Goal: Task Accomplishment & Management: Manage account settings

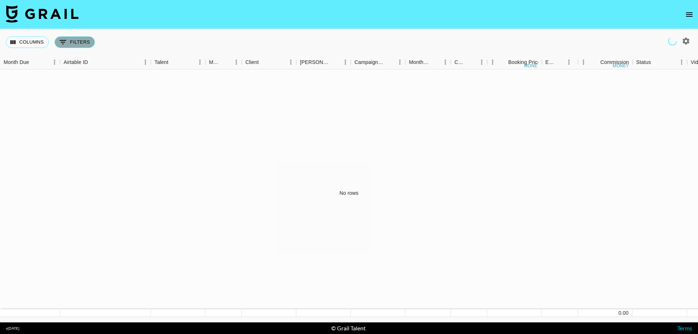
click at [69, 41] on button "0 Filters" at bounding box center [75, 42] width 40 height 12
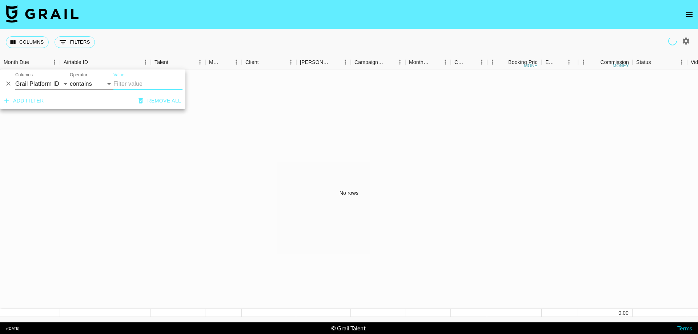
click at [293, 140] on div "No rows" at bounding box center [349, 193] width 698 height 248
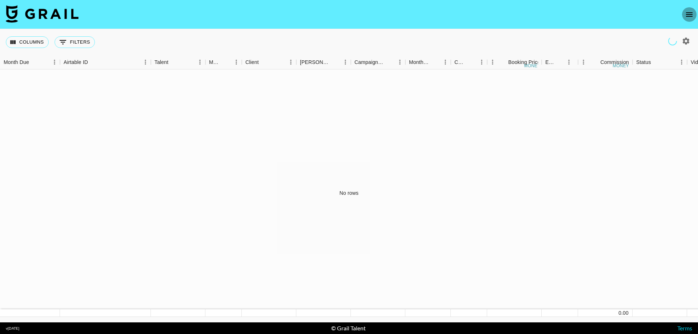
click at [687, 15] on icon "open drawer" at bounding box center [689, 14] width 9 height 9
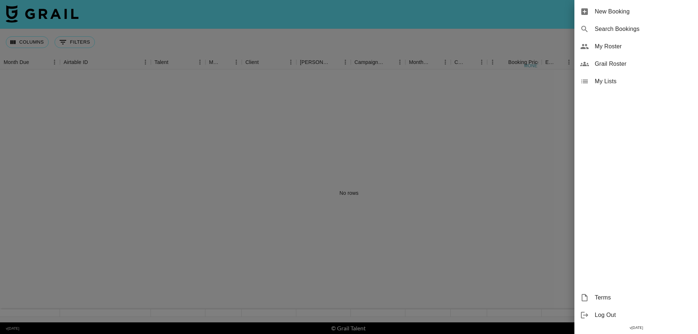
click at [610, 50] on span "My Roster" at bounding box center [643, 46] width 97 height 9
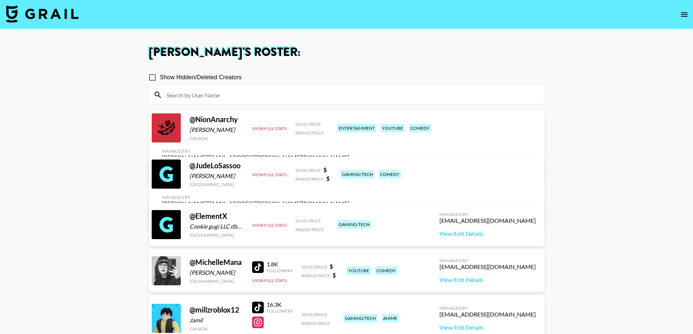
click at [349, 167] on link "View/Edit Details" at bounding box center [255, 170] width 187 height 7
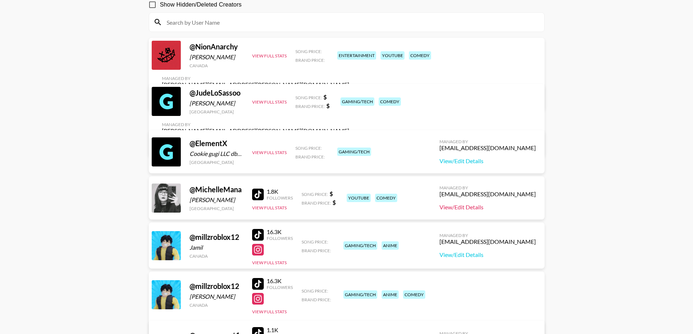
click at [515, 207] on link "View/Edit Details" at bounding box center [487, 207] width 96 height 7
click at [349, 140] on link "View/Edit Details" at bounding box center [255, 143] width 187 height 7
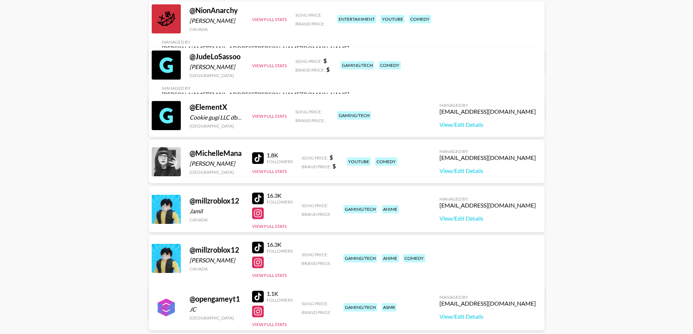
click at [349, 303] on link "View/Edit Details" at bounding box center [255, 306] width 187 height 7
click at [264, 275] on button "View Full Stats" at bounding box center [269, 275] width 35 height 5
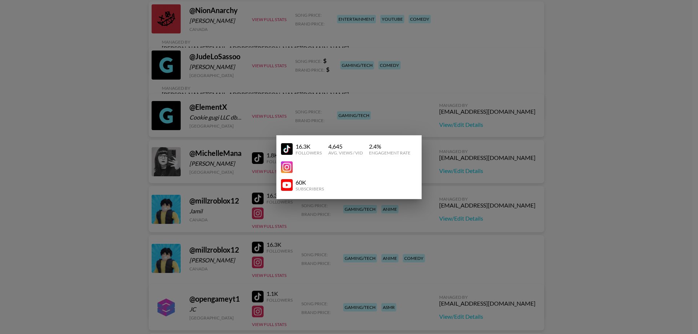
click at [583, 248] on div at bounding box center [349, 167] width 698 height 334
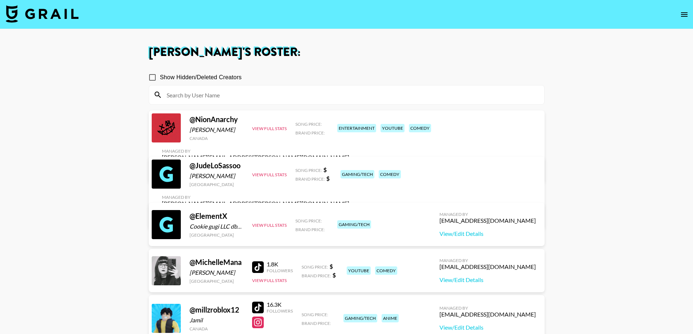
scroll to position [73, 0]
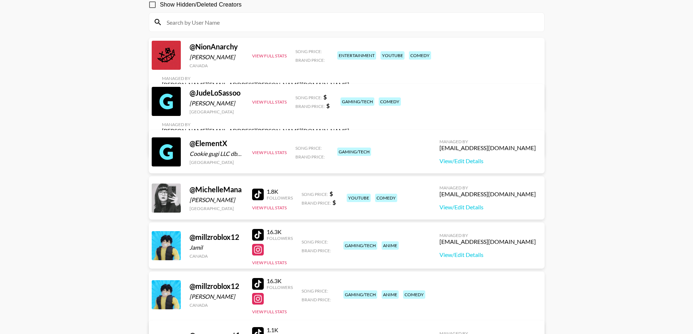
click at [663, 232] on main "Cody Albrecht 's Roster: Show Hidden/Deleted Creators @ NionAnarchy Jakub Kohut…" at bounding box center [346, 219] width 693 height 526
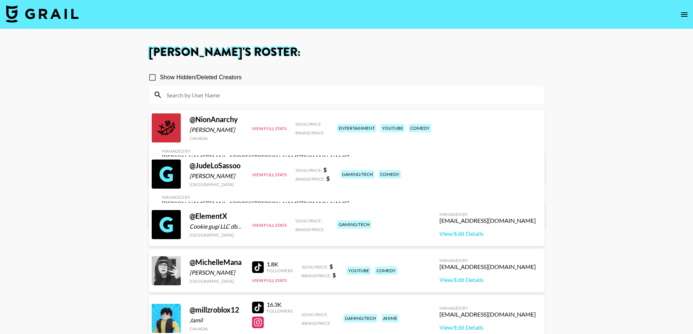
scroll to position [145, 0]
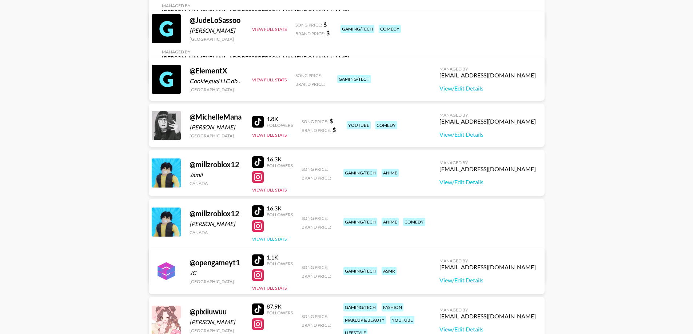
click at [271, 239] on button "View Full Stats" at bounding box center [269, 238] width 35 height 5
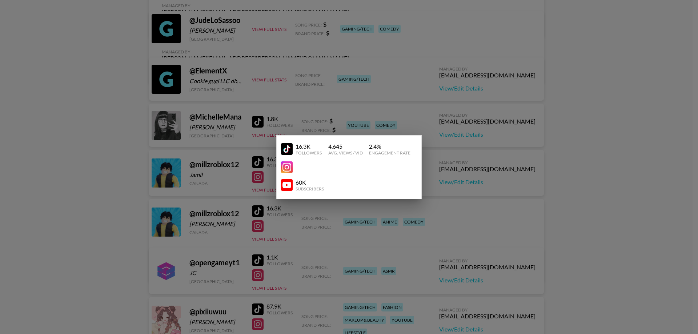
click at [402, 240] on div at bounding box center [349, 167] width 698 height 334
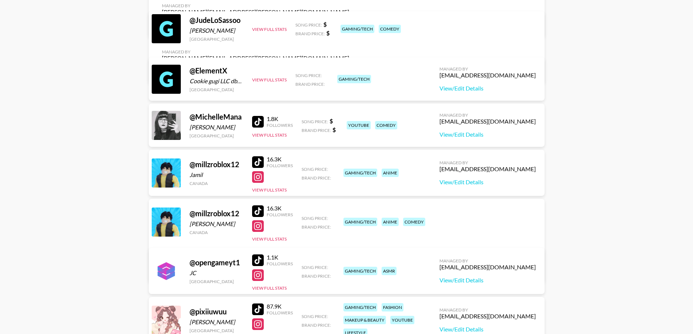
click at [349, 267] on link "View/Edit Details" at bounding box center [255, 270] width 187 height 7
click at [490, 135] on link "View/Edit Details" at bounding box center [487, 134] width 96 height 7
click at [279, 137] on button "View Full Stats" at bounding box center [269, 134] width 35 height 5
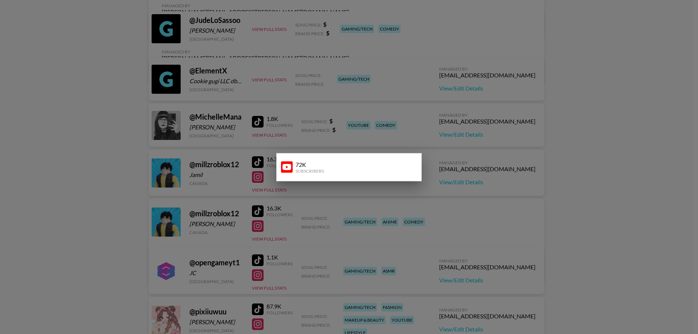
click at [265, 124] on div at bounding box center [349, 167] width 698 height 334
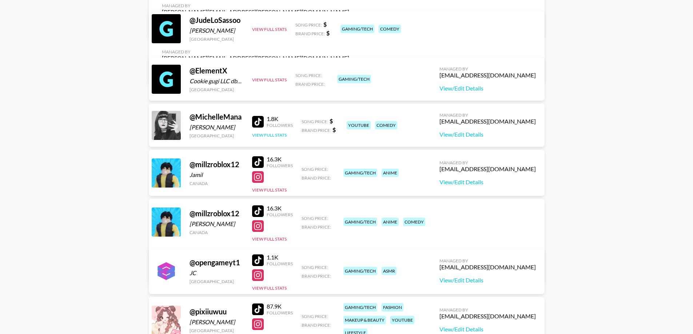
click at [267, 136] on button "View Full Stats" at bounding box center [269, 134] width 35 height 5
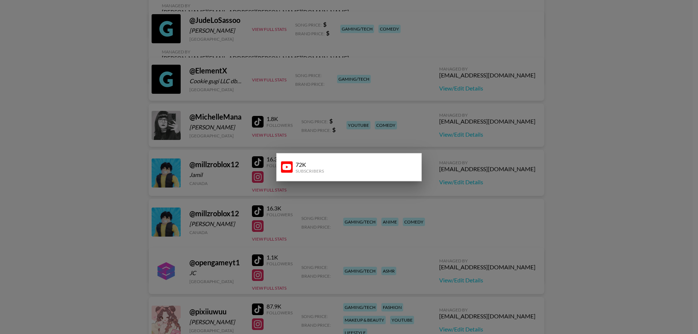
click at [285, 107] on div at bounding box center [349, 167] width 698 height 334
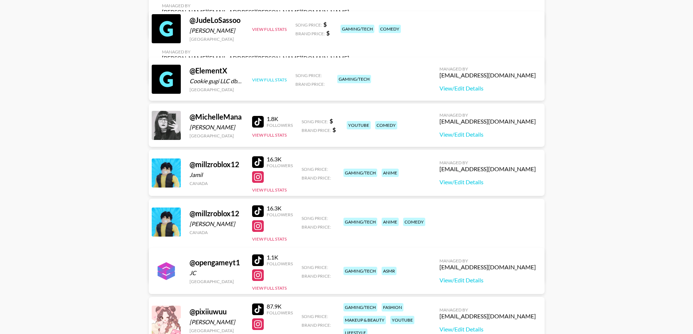
click at [271, 81] on button "View Full Stats" at bounding box center [269, 79] width 35 height 5
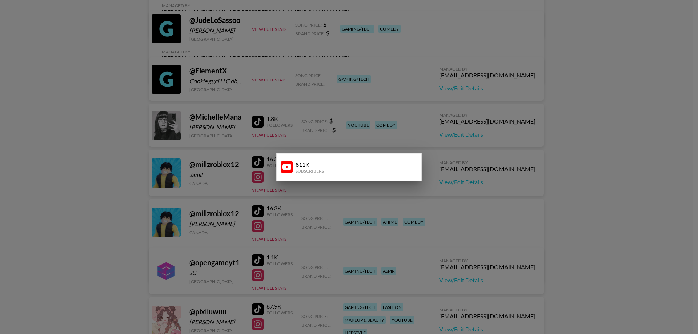
drag, startPoint x: 262, startPoint y: 131, endPoint x: 268, endPoint y: 195, distance: 63.9
click at [262, 132] on div at bounding box center [349, 167] width 698 height 334
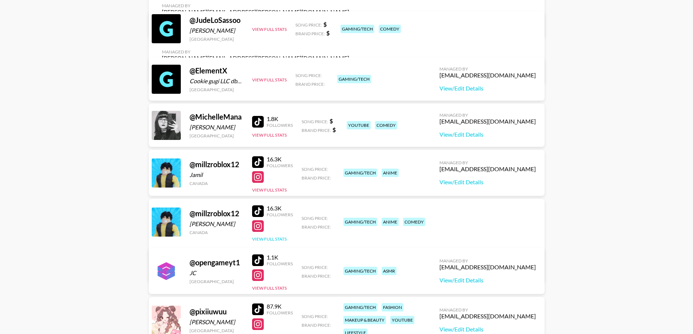
drag, startPoint x: 277, startPoint y: 246, endPoint x: 277, endPoint y: 239, distance: 7.3
click at [277, 245] on div "@ millzroblox12 Jamil Mohamed Canada 16.3K Followers View Full Stats Song Price…" at bounding box center [347, 242] width 396 height 87
click at [277, 238] on button "View Full Stats" at bounding box center [269, 238] width 35 height 5
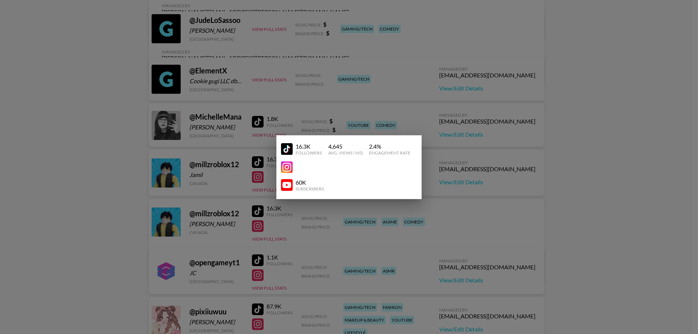
click at [233, 161] on div at bounding box center [349, 167] width 698 height 334
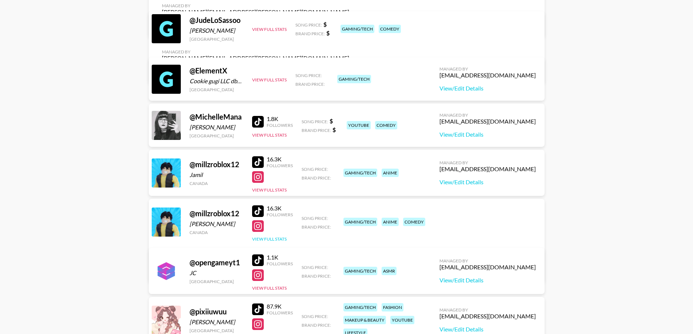
scroll to position [218, 0]
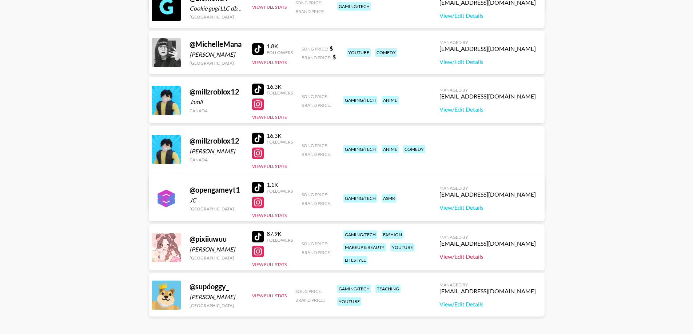
click at [500, 257] on link "View/Edit Details" at bounding box center [487, 256] width 96 height 7
click at [498, 304] on link "View/Edit Details" at bounding box center [487, 304] width 96 height 7
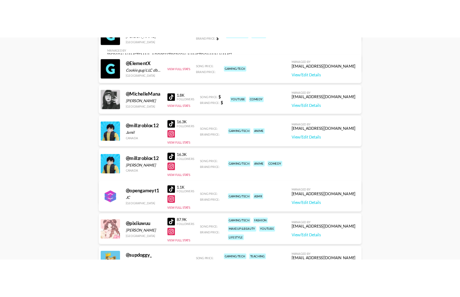
scroll to position [105, 0]
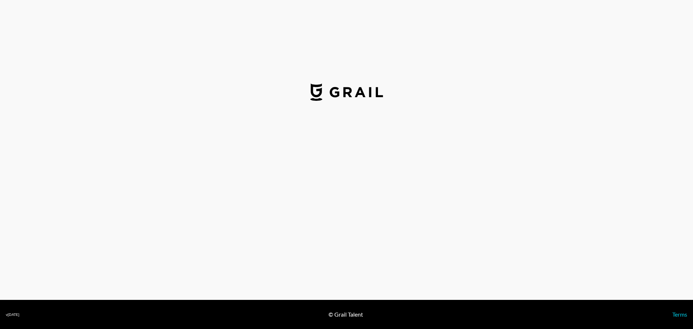
select select "USD"
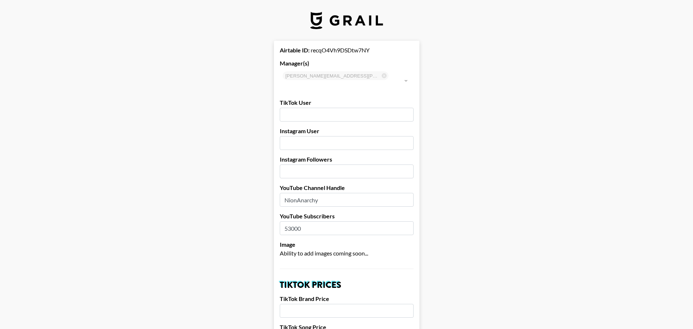
click at [303, 164] on input "number" at bounding box center [347, 171] width 134 height 14
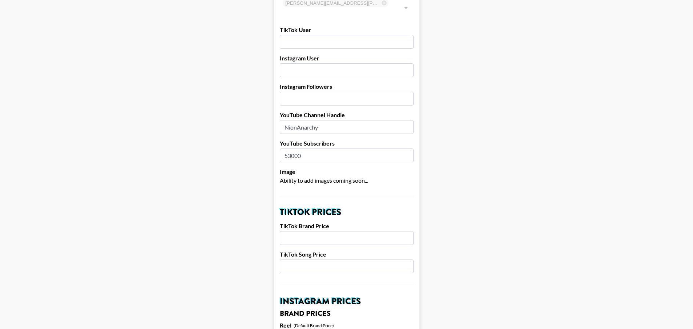
scroll to position [109, 0]
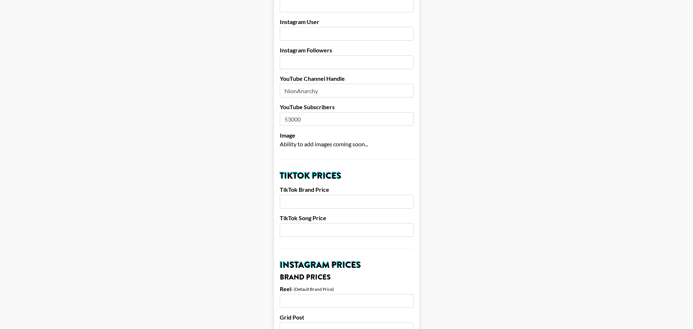
click at [306, 195] on input "number" at bounding box center [347, 202] width 134 height 14
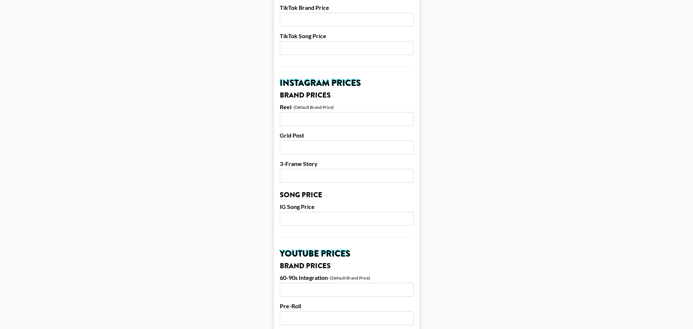
scroll to position [364, 0]
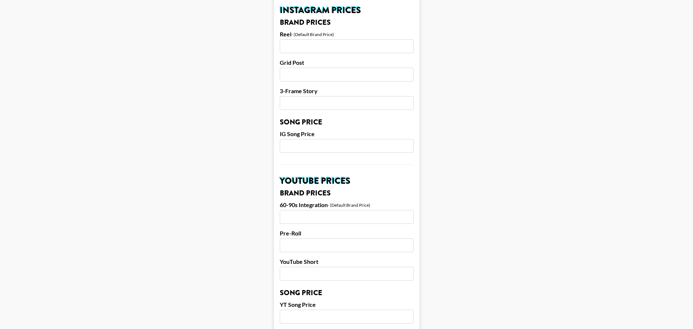
click at [313, 210] on input "number" at bounding box center [347, 217] width 134 height 14
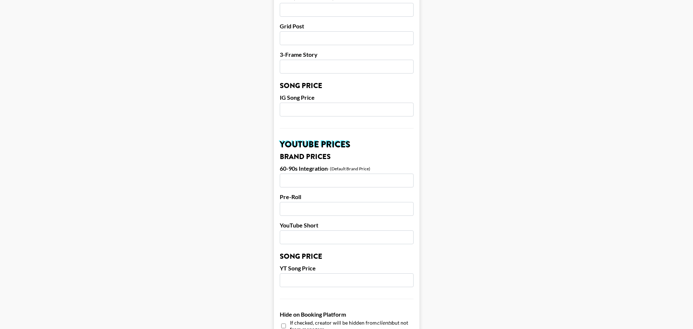
click at [353, 175] on input "number" at bounding box center [347, 180] width 134 height 14
type input "3"
click at [532, 233] on main "Airtable ID: recqO4Vh9DSDtw7NY Manager(s) cody.albrecht@grail-talent.com ​ TikT…" at bounding box center [346, 98] width 681 height 915
click at [335, 202] on input "number" at bounding box center [347, 209] width 134 height 14
click at [287, 173] on input "2000" at bounding box center [347, 180] width 134 height 14
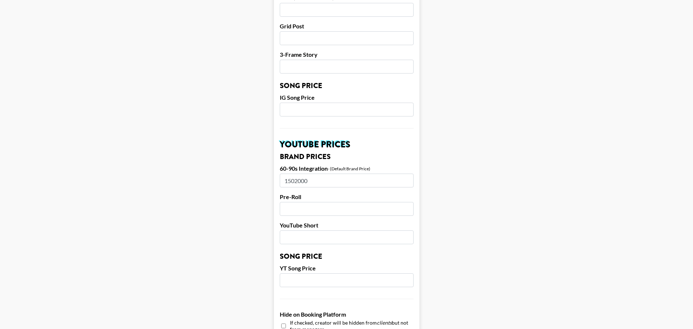
type input "15002000"
click at [441, 185] on main "Airtable ID: recqO4Vh9DSDtw7NY Manager(s) cody.albrecht@grail-talent.com ​ TikT…" at bounding box center [346, 98] width 681 height 915
click at [343, 204] on input "number" at bounding box center [347, 209] width 134 height 14
drag, startPoint x: 320, startPoint y: 170, endPoint x: 287, endPoint y: 168, distance: 33.2
click at [287, 173] on input "number" at bounding box center [347, 180] width 134 height 14
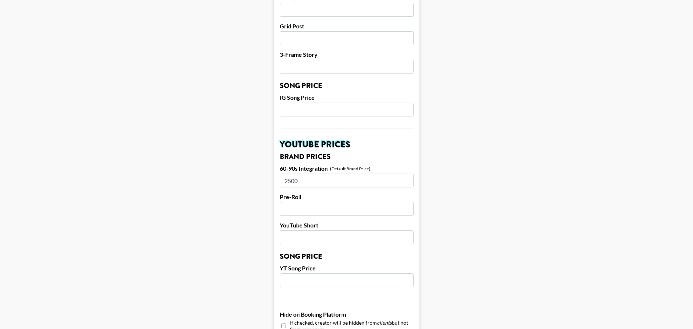
type input "2500"
click at [339, 202] on input "number" at bounding box center [347, 209] width 134 height 14
click at [326, 230] on input "number" at bounding box center [347, 237] width 134 height 14
type input "2000"
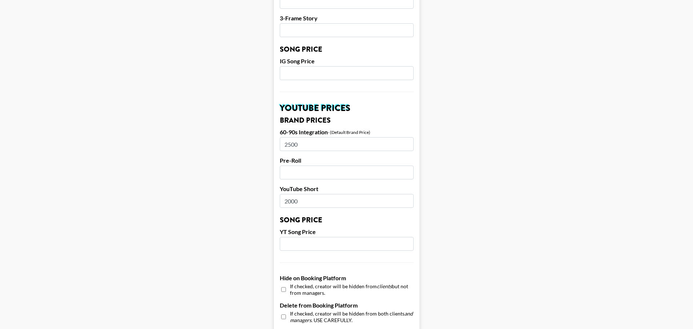
scroll to position [473, 0]
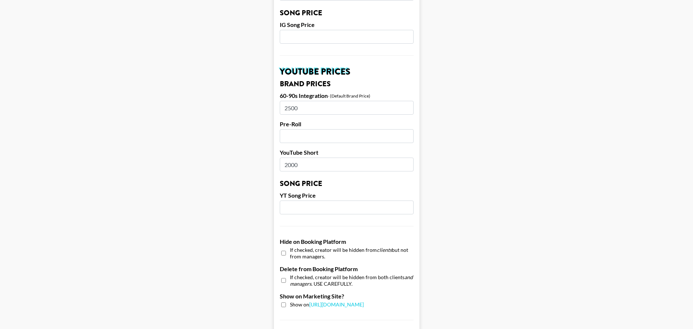
click at [298, 200] on input "number" at bounding box center [347, 207] width 134 height 14
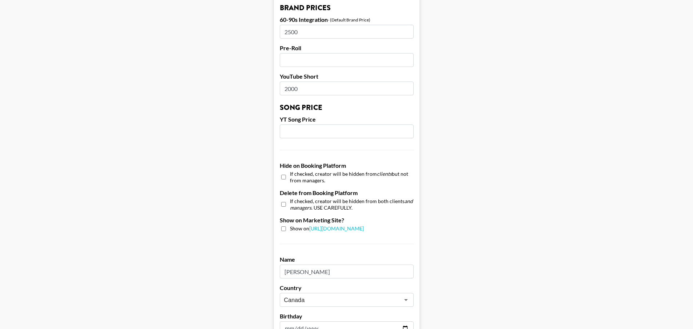
scroll to position [512, 0]
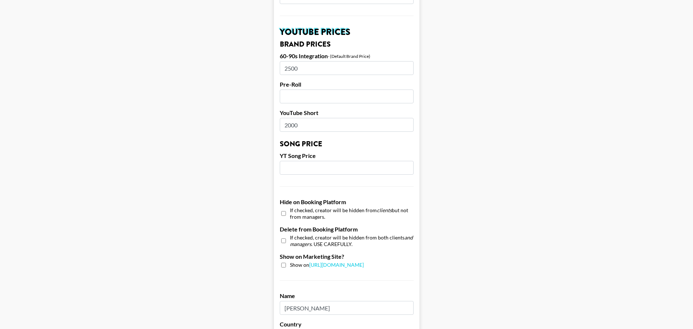
click at [285, 263] on input "checkbox" at bounding box center [283, 265] width 5 height 5
checkbox input "true"
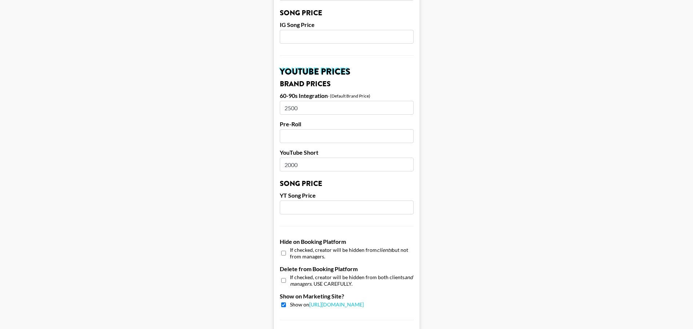
scroll to position [658, 0]
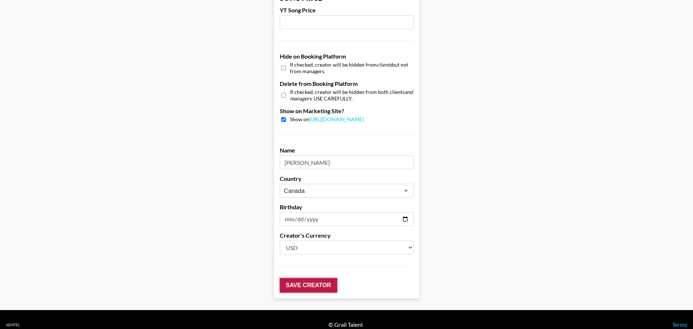
click at [317, 278] on input "Save Creator" at bounding box center [308, 285] width 57 height 15
click at [310, 278] on input "Save Creator" at bounding box center [308, 285] width 57 height 15
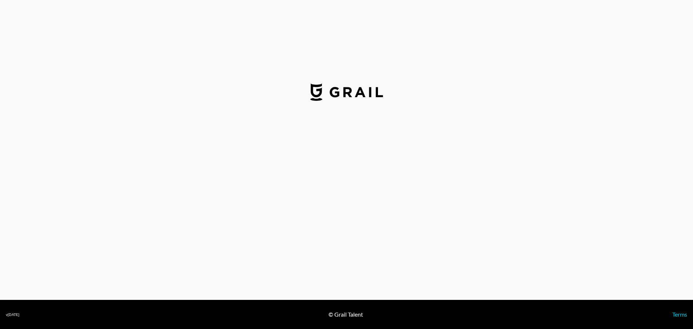
select select "USD"
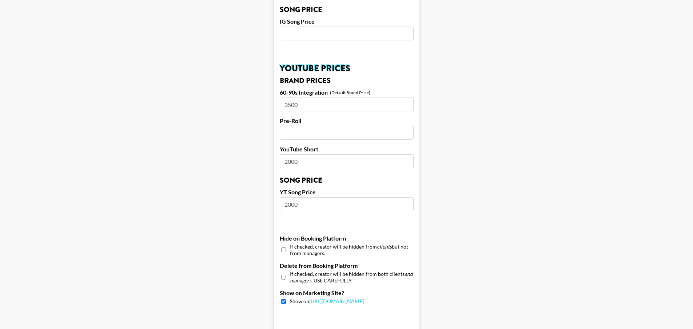
scroll to position [440, 0]
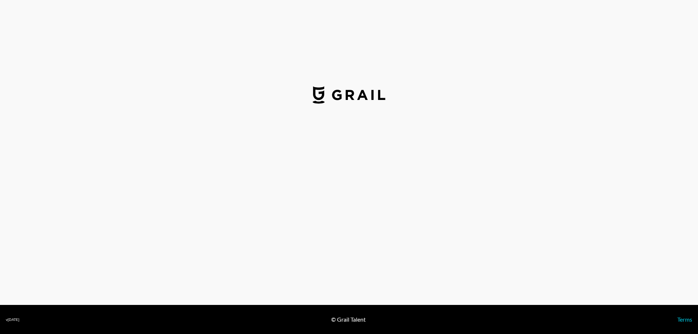
select select "USD"
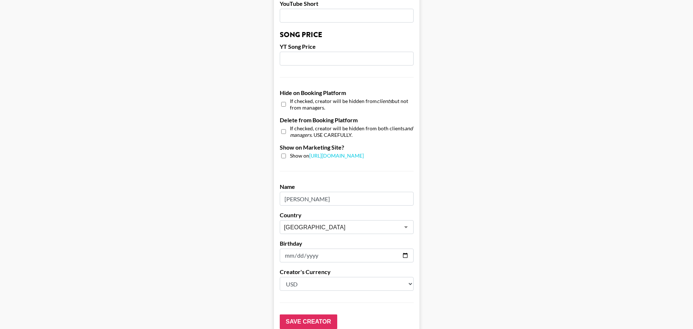
scroll to position [658, 0]
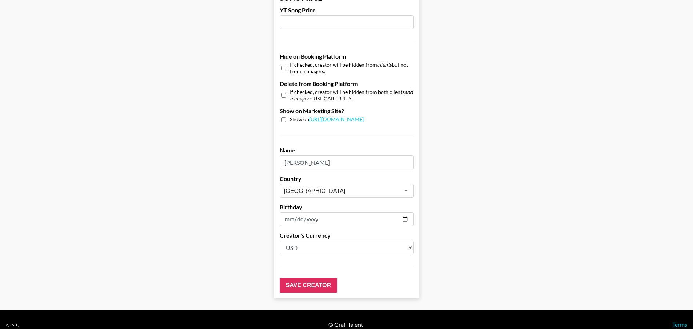
click at [286, 117] on input "checkbox" at bounding box center [283, 119] width 5 height 5
checkbox input "true"
click at [313, 278] on input "Save Creator" at bounding box center [308, 285] width 57 height 15
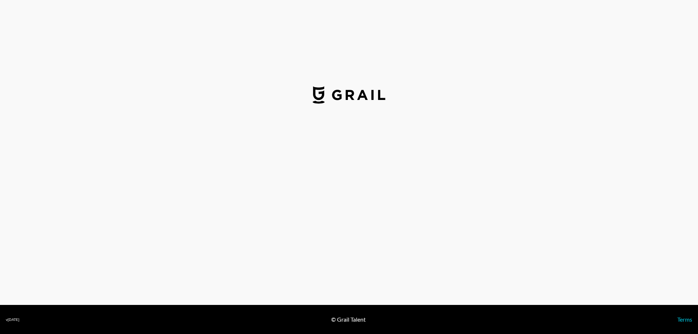
select select "USD"
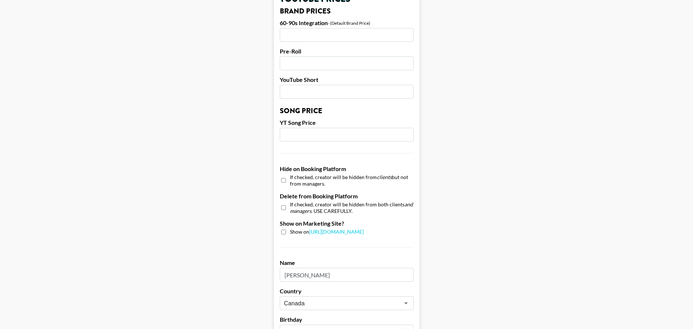
scroll to position [618, 0]
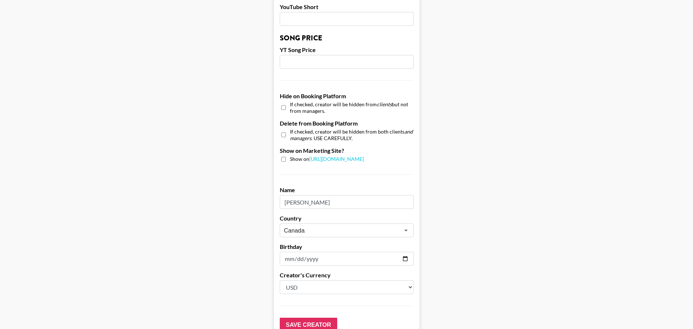
click at [285, 157] on input "checkbox" at bounding box center [283, 159] width 5 height 5
checkbox input "true"
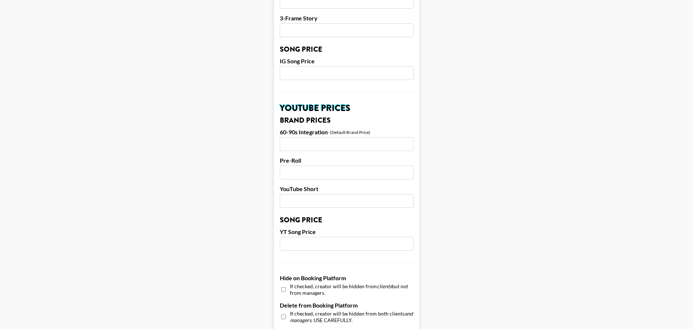
click at [316, 137] on input "number" at bounding box center [347, 144] width 134 height 14
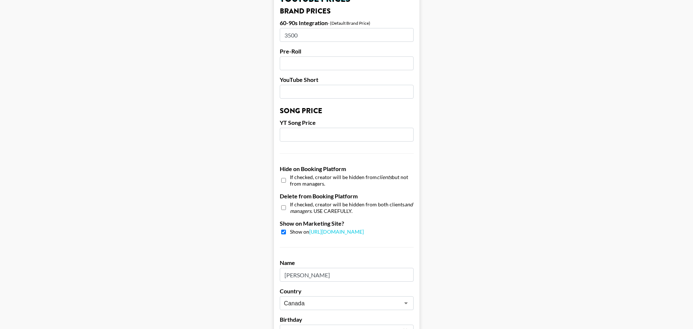
scroll to position [658, 0]
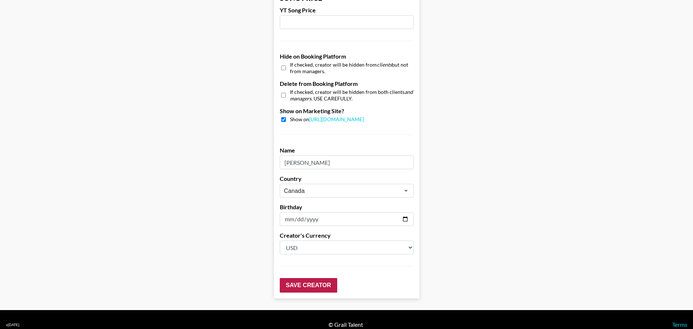
type input "3500"
click at [323, 278] on input "Save Creator" at bounding box center [308, 285] width 57 height 15
click at [319, 278] on input "Save Creator" at bounding box center [308, 285] width 57 height 15
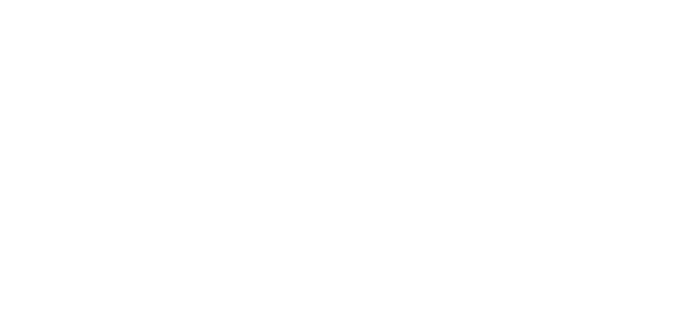
select select "USD"
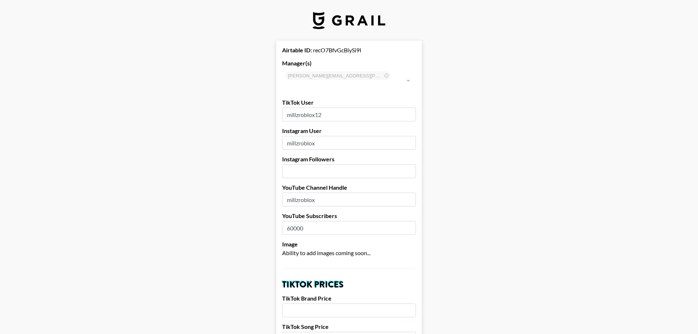
type input "Canada"
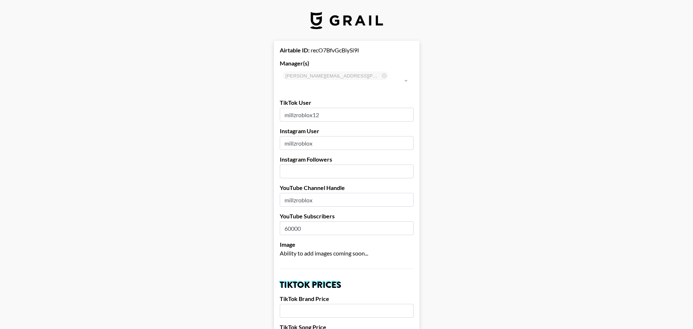
scroll to position [73, 0]
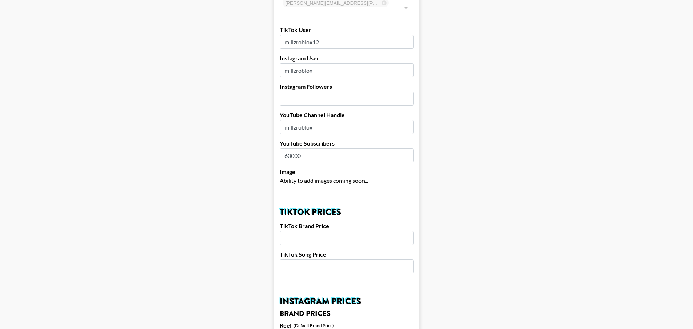
type input "74000"
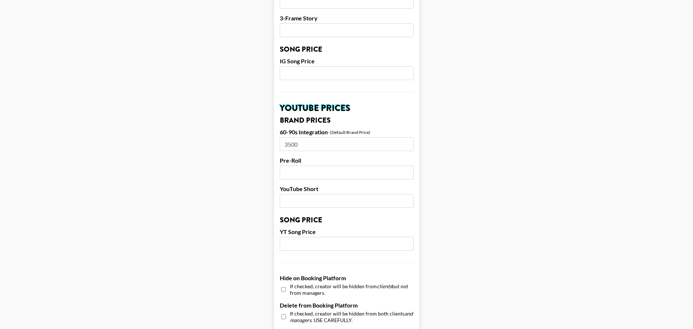
scroll to position [545, 0]
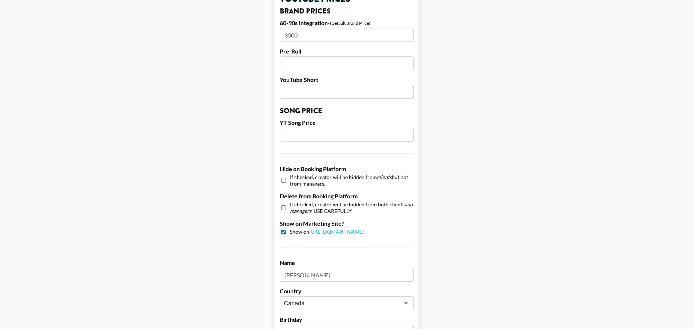
type input "2"
type input "1500"
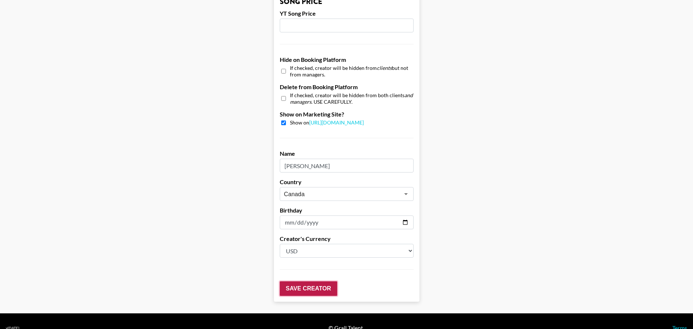
click at [312, 281] on input "Save Creator" at bounding box center [308, 288] width 57 height 15
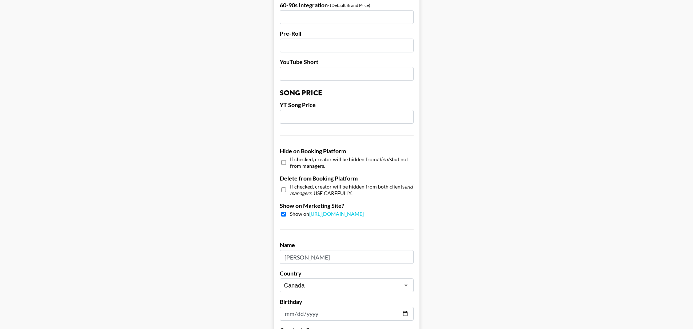
scroll to position [381, 0]
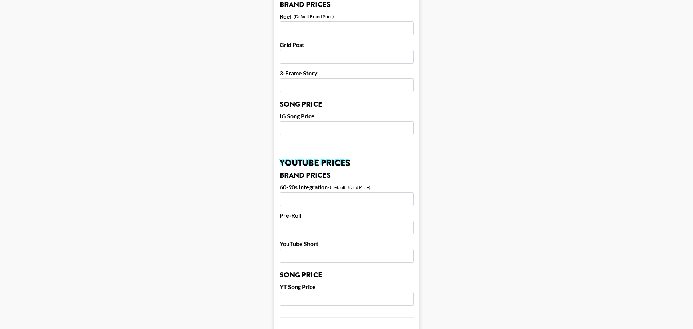
click at [303, 192] on input "number" at bounding box center [347, 199] width 134 height 14
drag, startPoint x: 328, startPoint y: 187, endPoint x: 299, endPoint y: 190, distance: 28.5
click at [299, 192] on input "number" at bounding box center [347, 199] width 134 height 14
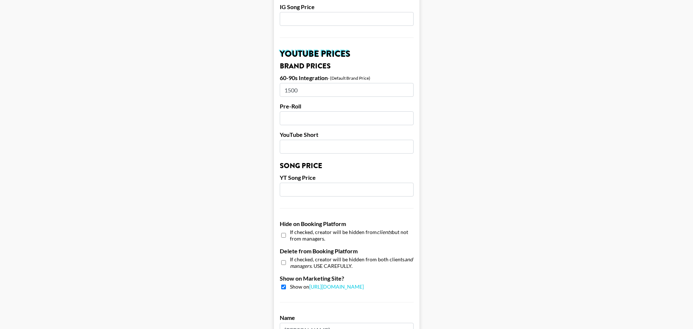
type input "1500"
click at [504, 229] on main "Airtable ID: recO7BfvGcBiySi9I Manager(s) cody.albrecht@grail-talent.com ​ TikT…" at bounding box center [346, 7] width 681 height 915
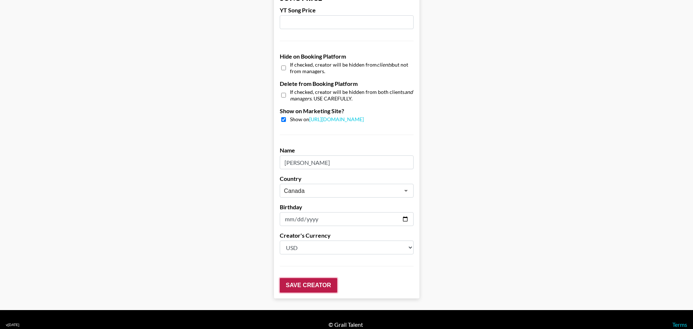
click at [310, 278] on input "Save Creator" at bounding box center [308, 285] width 57 height 15
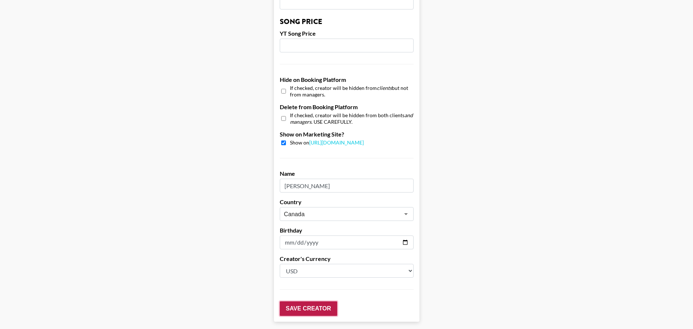
scroll to position [681, 0]
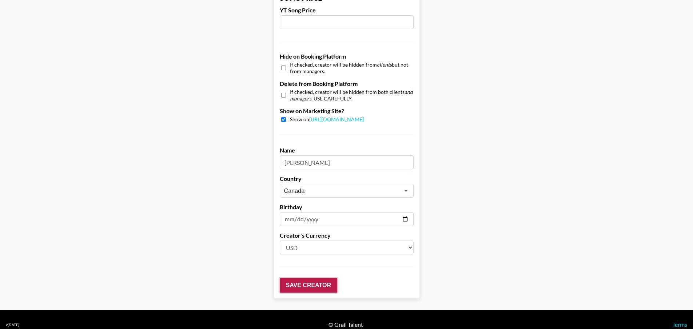
click at [307, 278] on input "Save Creator" at bounding box center [308, 285] width 57 height 15
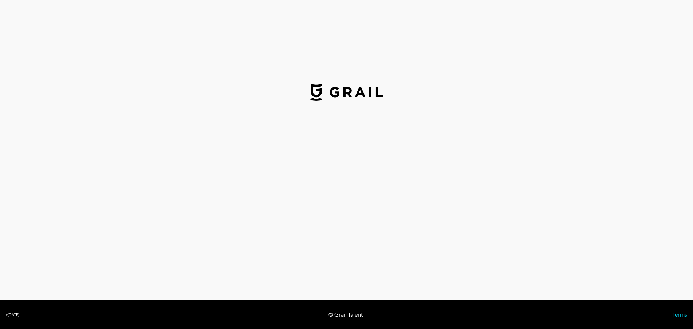
select select "USD"
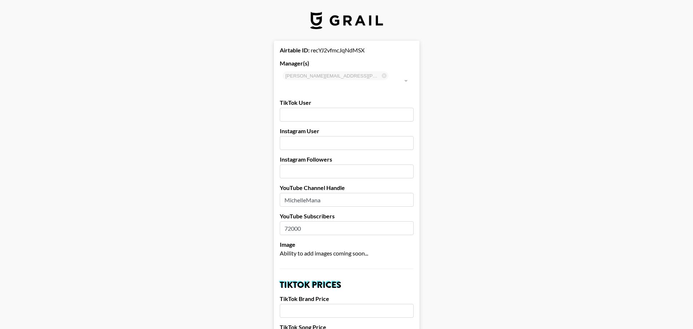
click at [337, 108] on input "text" at bounding box center [347, 115] width 134 height 14
type input "M"
type input "[PERSON_NAME]"
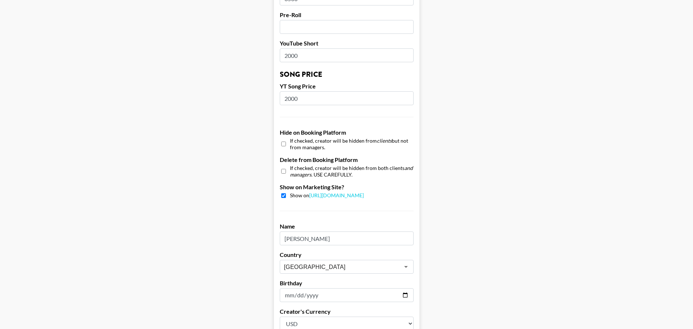
scroll to position [658, 0]
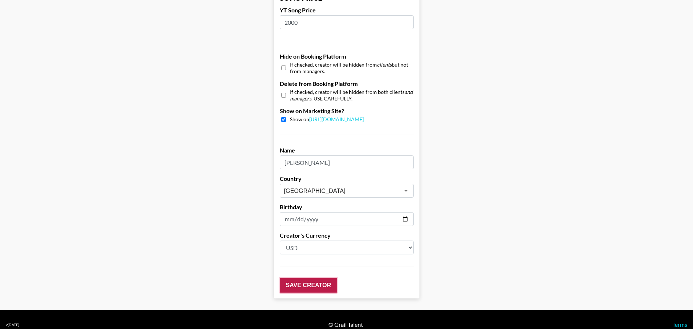
click at [323, 278] on input "Save Creator" at bounding box center [308, 285] width 57 height 15
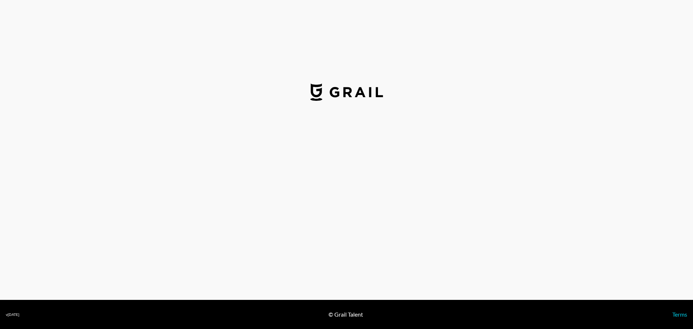
select select "USD"
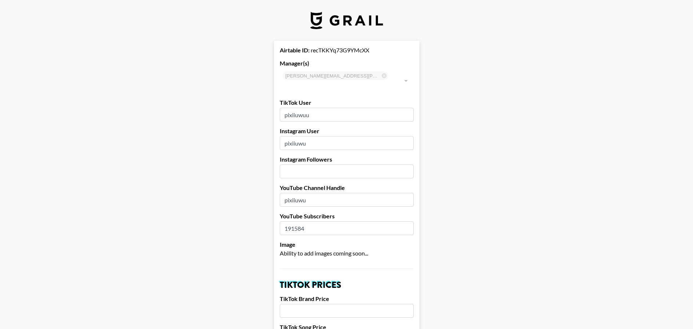
scroll to position [36, 0]
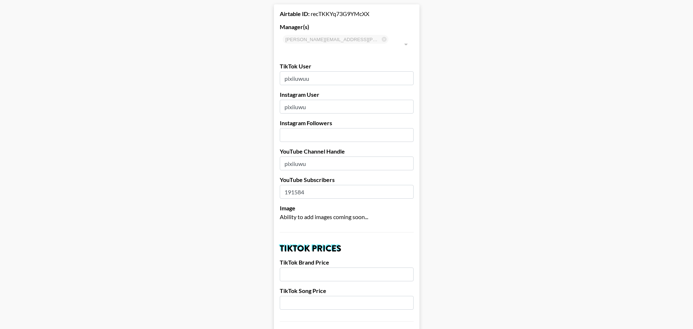
drag, startPoint x: 325, startPoint y: 179, endPoint x: 188, endPoint y: 173, distance: 136.9
type input "353000"
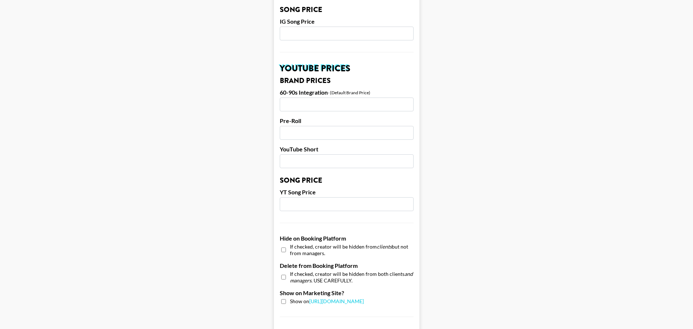
scroll to position [658, 0]
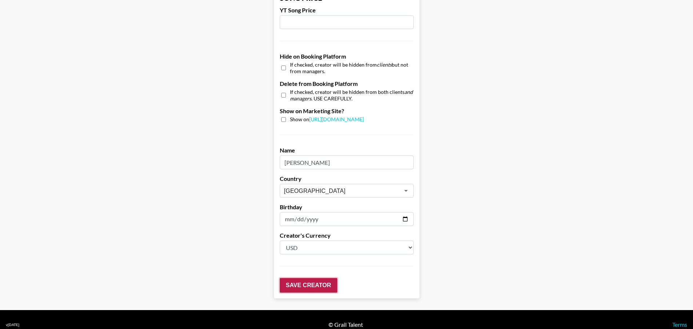
click at [316, 278] on input "Save Creator" at bounding box center [308, 285] width 57 height 15
click at [307, 278] on input "Save Creator" at bounding box center [308, 285] width 57 height 15
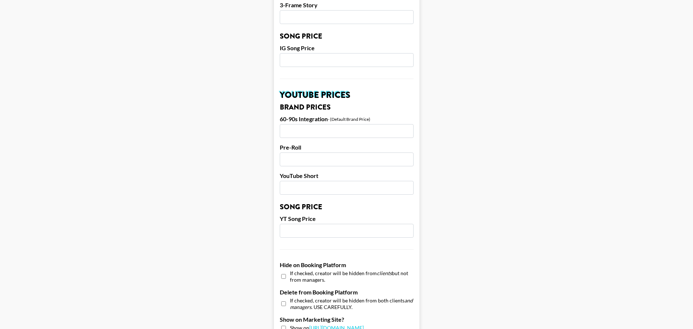
scroll to position [364, 0]
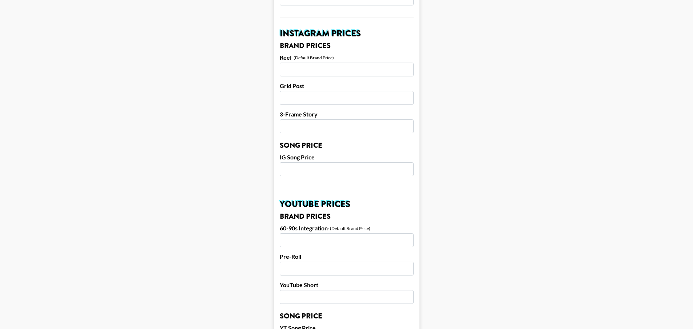
click at [299, 233] on input "number" at bounding box center [347, 240] width 134 height 14
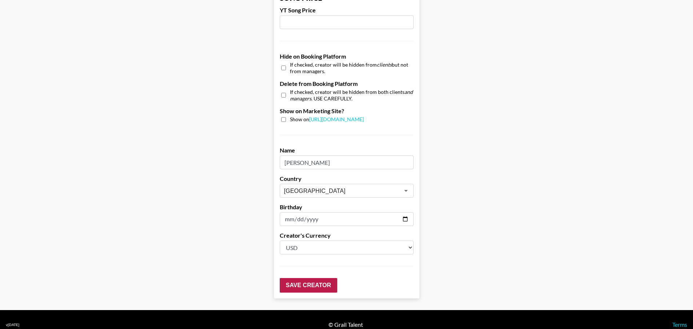
type input "2200"
click at [316, 278] on input "Save Creator" at bounding box center [308, 285] width 57 height 15
click at [314, 278] on input "Save Creator" at bounding box center [308, 285] width 57 height 15
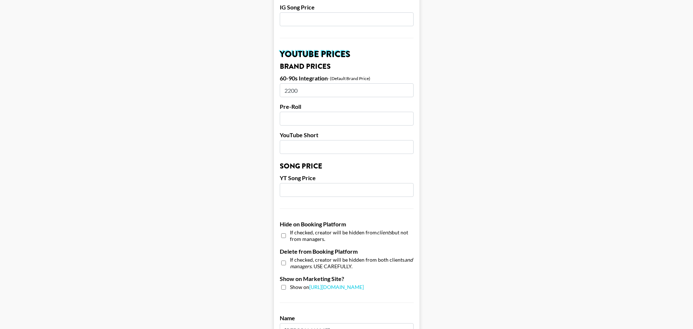
scroll to position [681, 0]
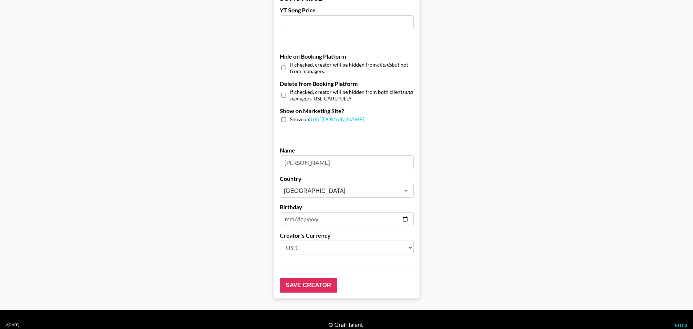
click at [285, 117] on input "checkbox" at bounding box center [283, 119] width 5 height 5
checkbox input "true"
click at [315, 278] on input "Save Creator" at bounding box center [308, 285] width 57 height 15
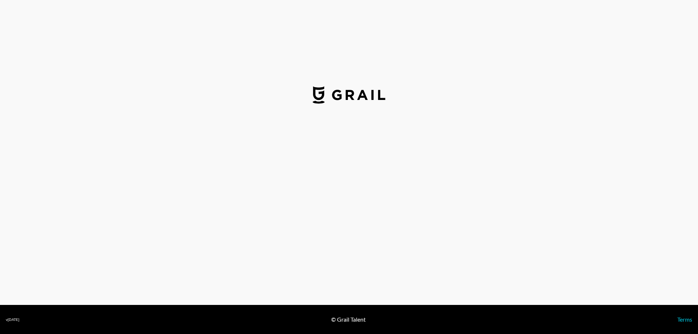
select select "USD"
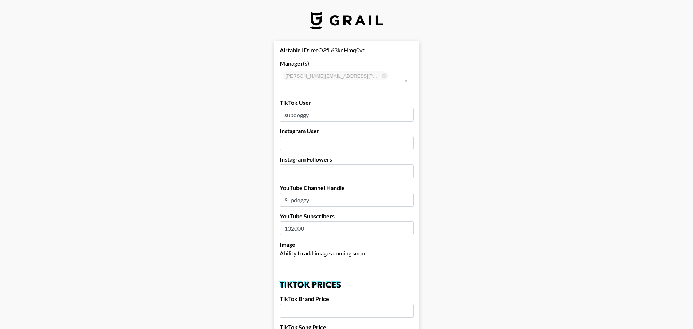
drag, startPoint x: 341, startPoint y: 215, endPoint x: 208, endPoint y: 211, distance: 133.5
type input "170000"
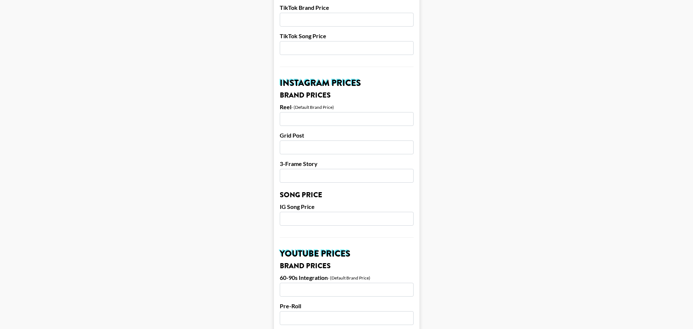
scroll to position [364, 0]
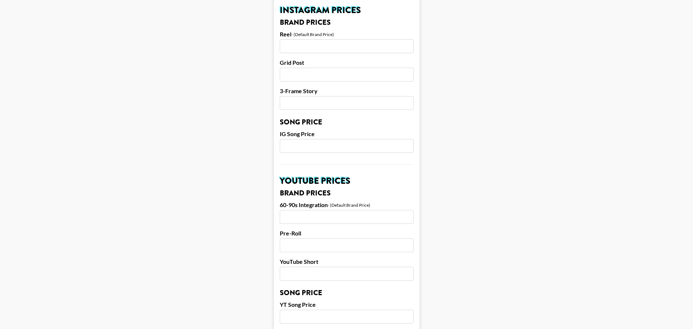
click at [332, 210] on input "number" at bounding box center [347, 217] width 134 height 14
click at [304, 210] on input "number" at bounding box center [347, 217] width 134 height 14
type input "4"
drag, startPoint x: 308, startPoint y: 205, endPoint x: 312, endPoint y: 205, distance: 3.7
click at [309, 210] on input "5000" at bounding box center [347, 217] width 134 height 14
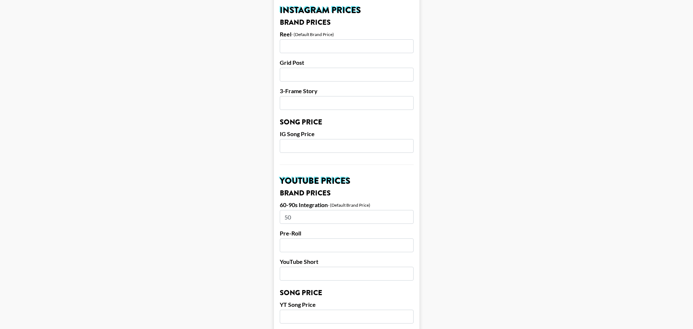
type input "5"
type input "4500"
click at [461, 207] on main "Airtable ID: recO3fL63knHmq0vt Manager(s) [PERSON_NAME][EMAIL_ADDRESS][PERSON_N…" at bounding box center [346, 134] width 681 height 915
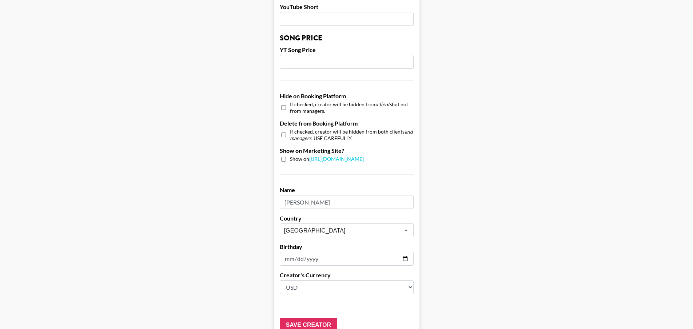
scroll to position [658, 0]
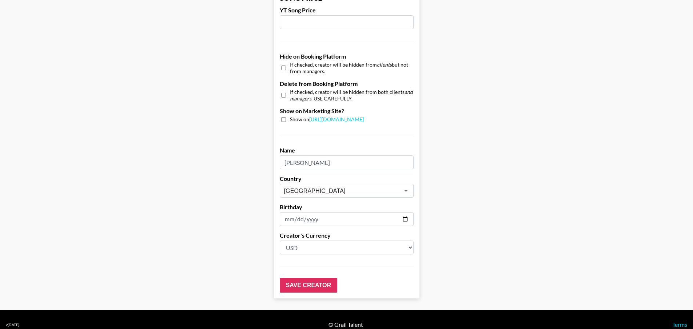
click at [285, 117] on input "checkbox" at bounding box center [283, 119] width 5 height 5
checkbox input "true"
click at [309, 279] on input "Save Creator" at bounding box center [308, 285] width 57 height 15
click at [312, 278] on input "Save Creator" at bounding box center [308, 285] width 57 height 15
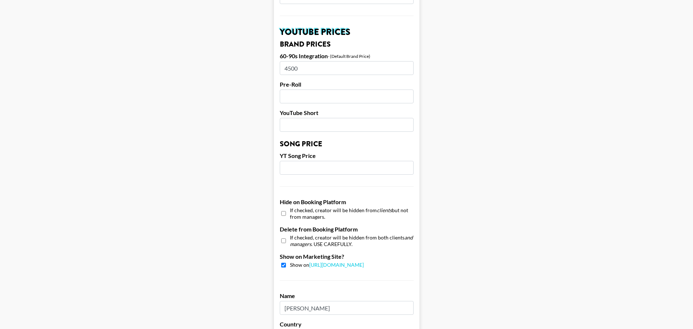
scroll to position [317, 0]
